Goal: Navigation & Orientation: Find specific page/section

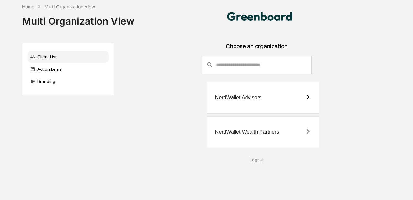
click at [245, 130] on div "NerdWallet Wealth Partners" at bounding box center [247, 132] width 64 height 6
click at [253, 127] on div "NerdWallet Wealth Partners" at bounding box center [263, 132] width 112 height 32
